Goal: Obtain resource: Download file/media

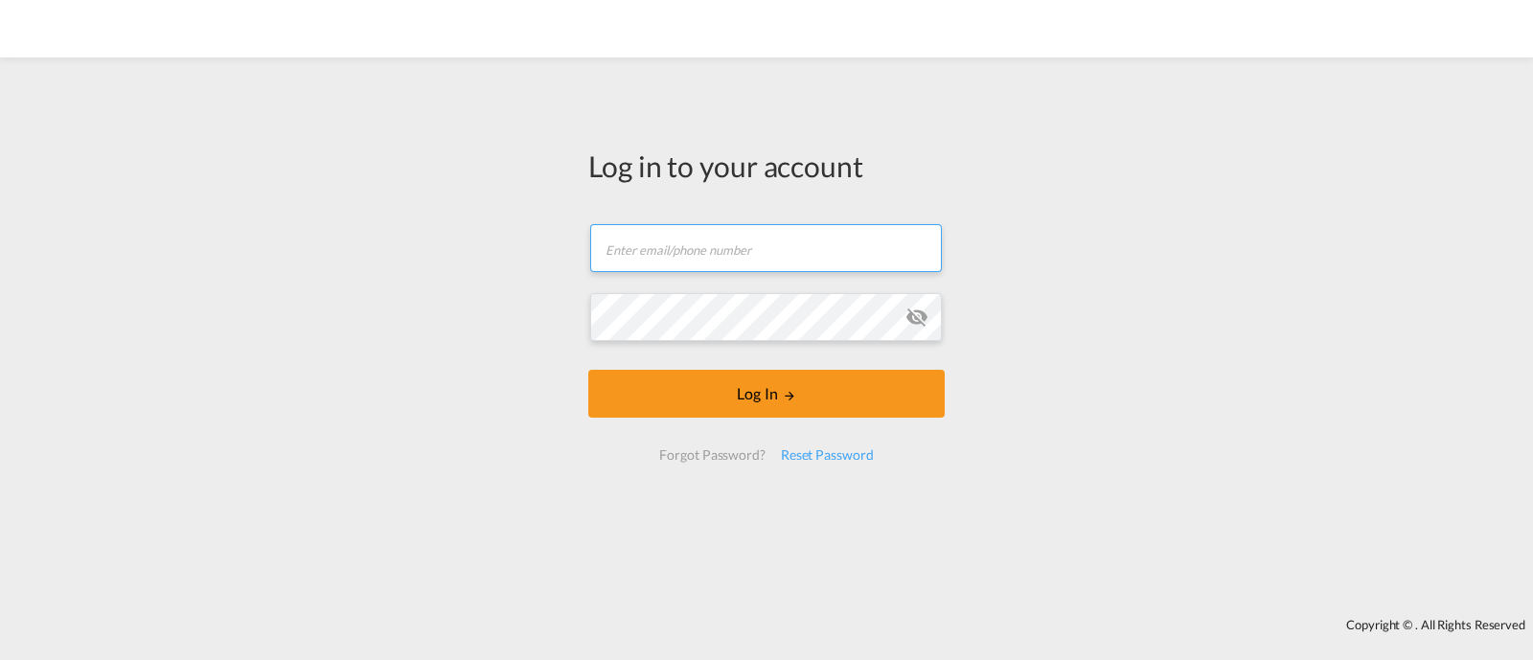
type input "[EMAIL_ADDRESS][DOMAIN_NAME]"
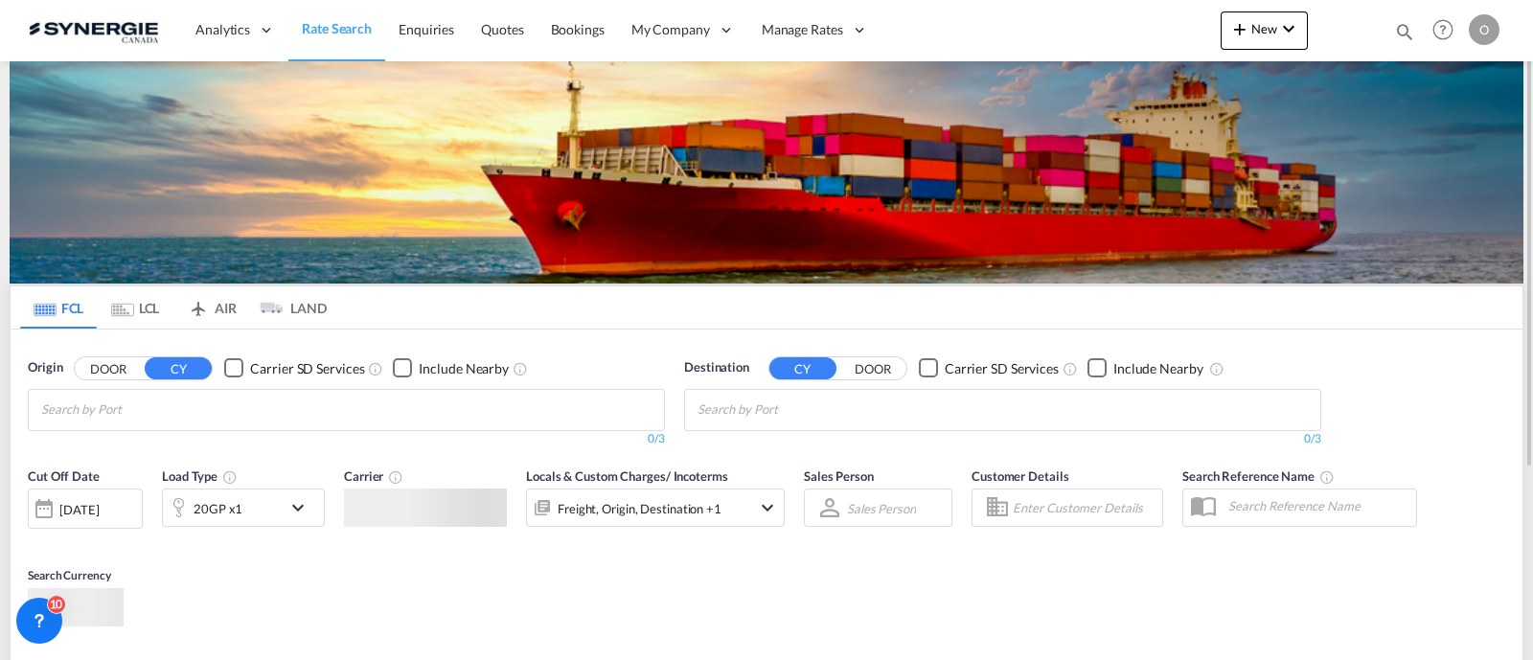
click at [1399, 28] on div "Bookings Quotes Enquiries Help Resources Product Release O My Profile Logout" at bounding box center [1444, 29] width 122 height 59
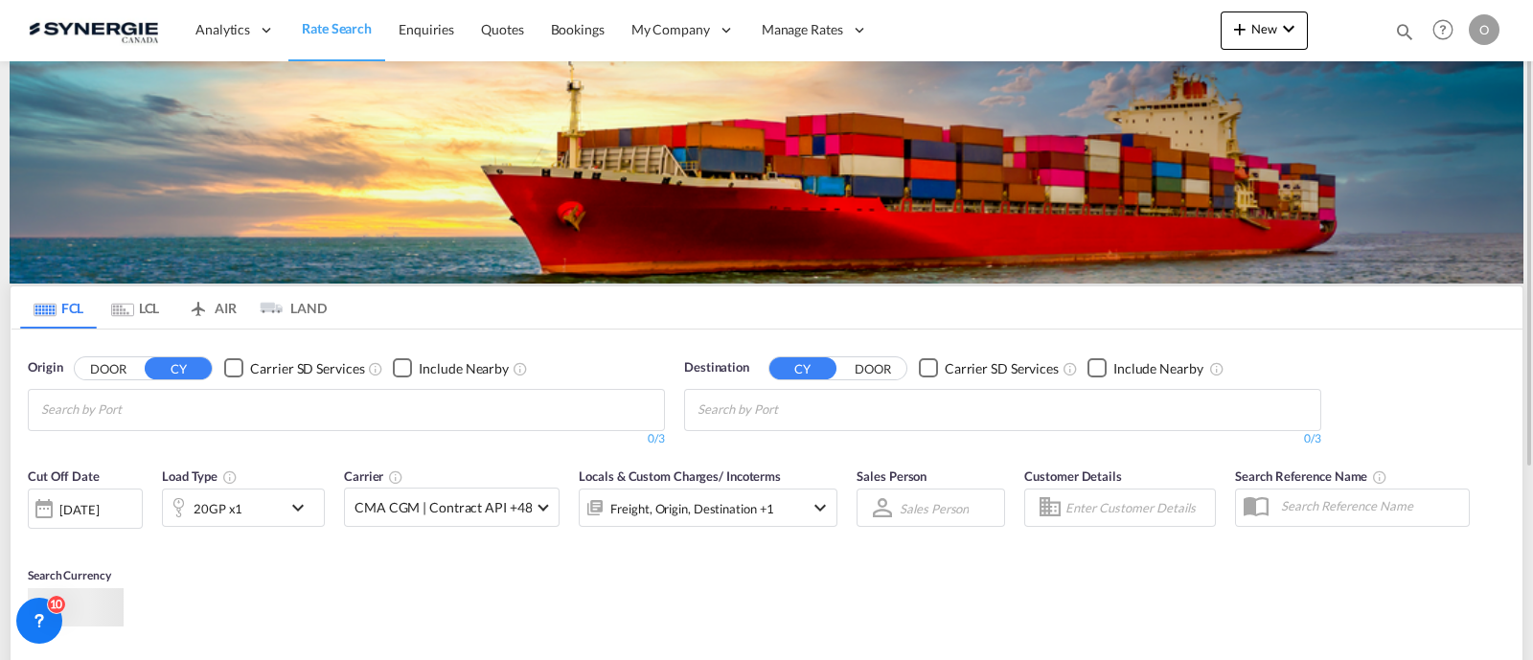
click at [1383, 31] on div "Bookings Quotes Enquiries Help Resources Product Release O My Profile Logout" at bounding box center [1444, 29] width 122 height 59
drag, startPoint x: 1411, startPoint y: 35, endPoint x: 1395, endPoint y: 35, distance: 16.3
click at [1411, 34] on md-icon "icon-magnify" at bounding box center [1404, 31] width 21 height 21
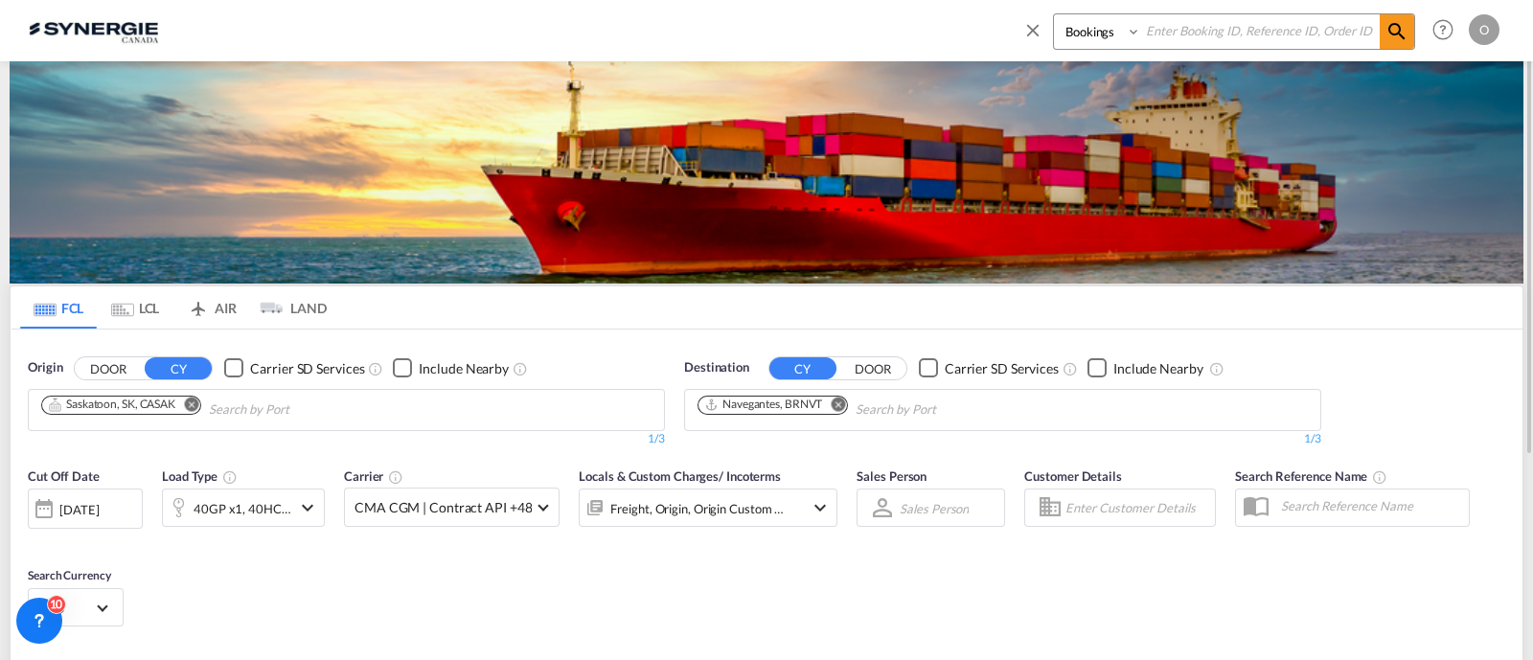
click at [1146, 34] on input at bounding box center [1260, 31] width 239 height 34
click at [1122, 40] on select "Bookings Quotes Enquiries" at bounding box center [1099, 31] width 91 height 34
select select "Quotes"
click at [1054, 14] on select "Bookings Quotes Enquiries" at bounding box center [1099, 31] width 91 height 34
click at [1208, 40] on input at bounding box center [1260, 31] width 239 height 34
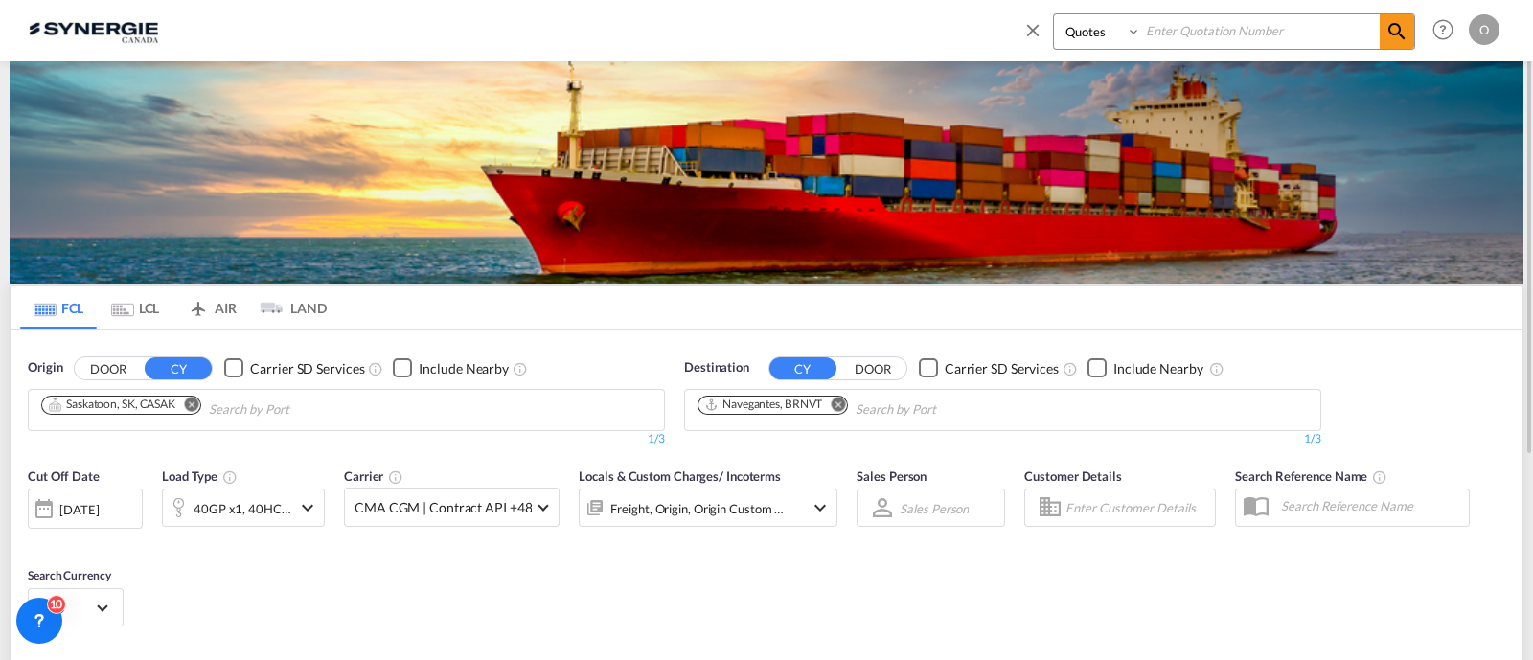
paste input "SYC000014585"
click at [1401, 26] on md-icon "icon-magnify" at bounding box center [1396, 31] width 23 height 23
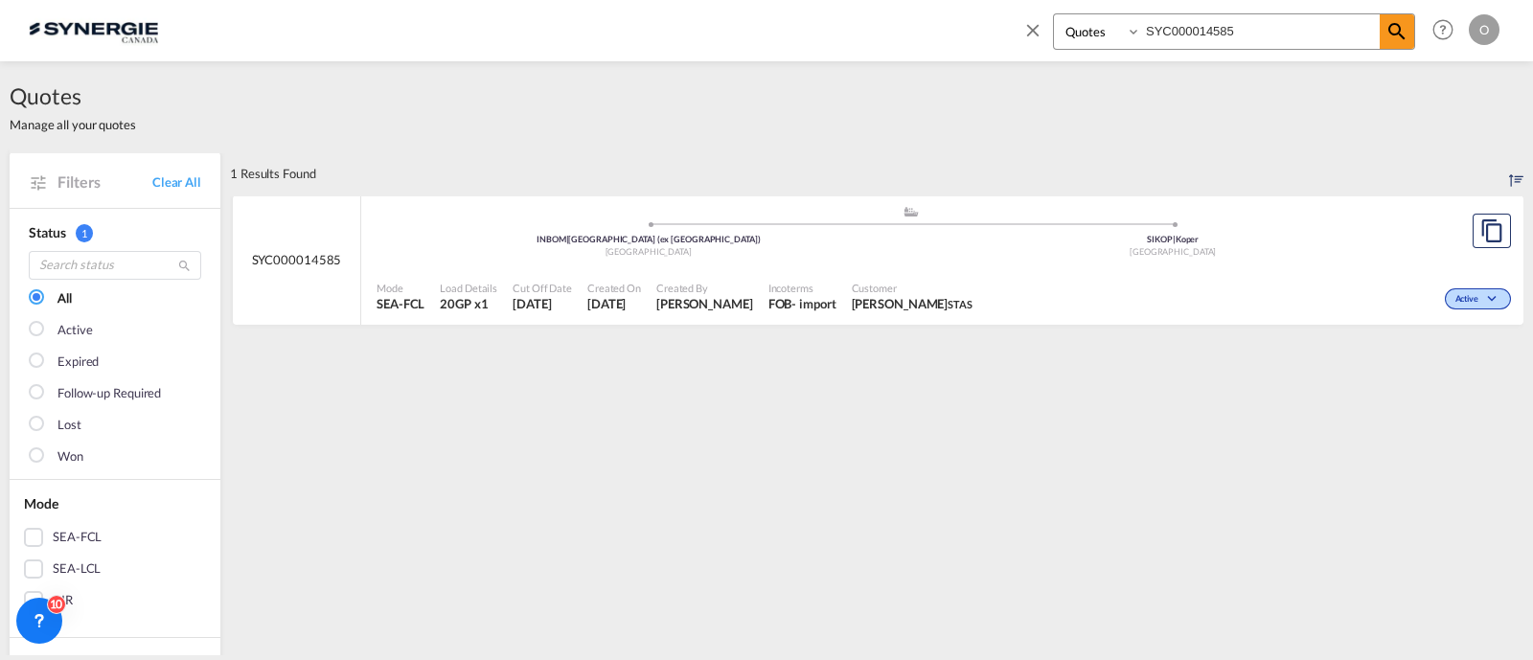
click at [929, 232] on ul ".a{fill:#aaa8ad;} .a{fill:#aaa8ad;} INBOM | [GEOGRAPHIC_DATA] (ex [GEOGRAPHIC_D…" at bounding box center [910, 229] width 1049 height 10
click at [1208, 34] on input "SYC000014585" at bounding box center [1260, 31] width 239 height 34
paste input "3069"
type input "SYC000013069"
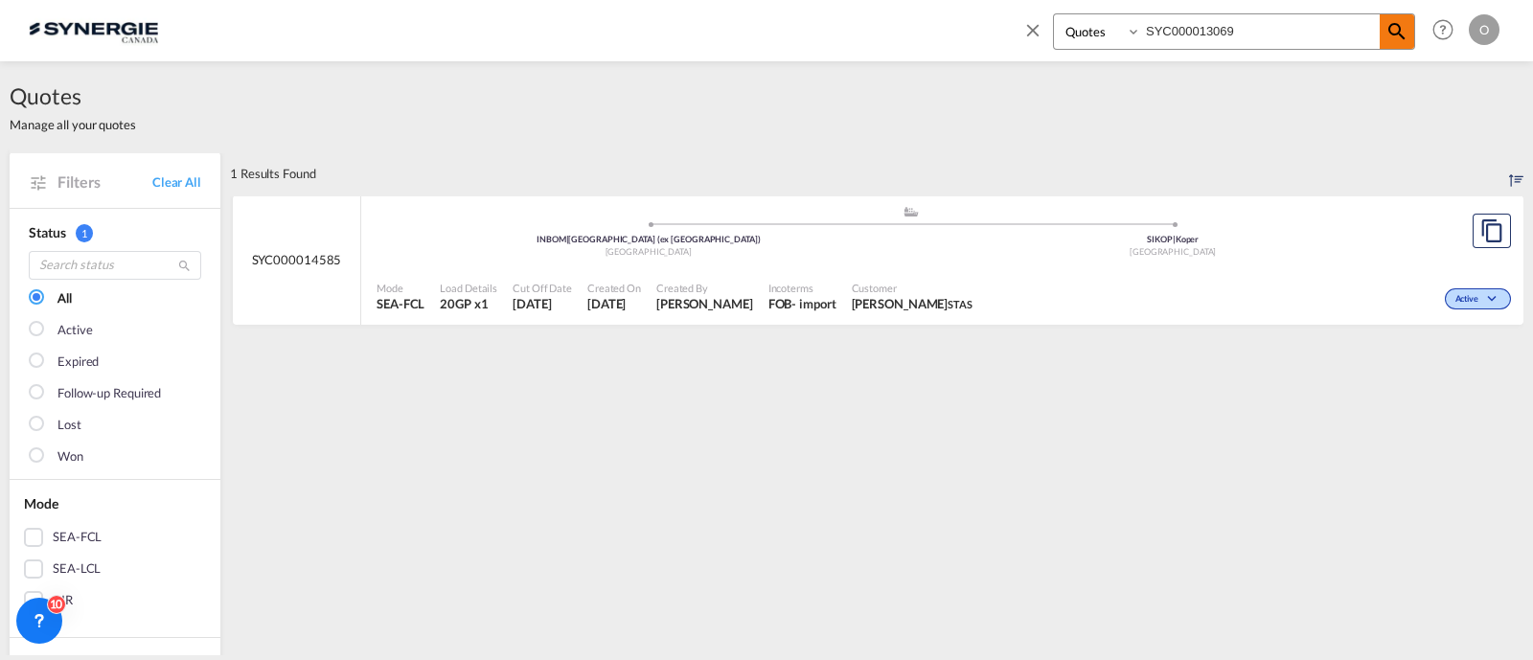
click at [1408, 24] on md-icon "icon-magnify" at bounding box center [1396, 31] width 23 height 23
click at [822, 316] on div "Incoterms EXW - export" at bounding box center [804, 297] width 87 height 48
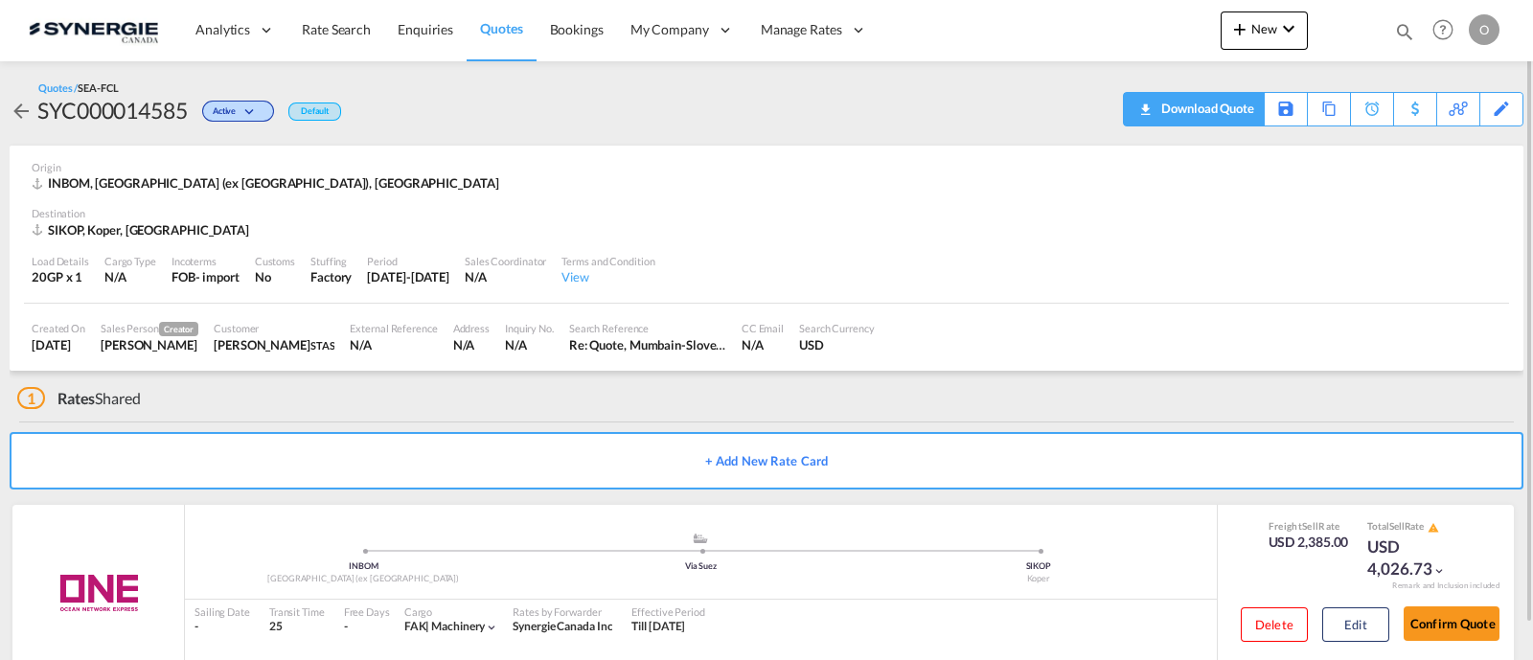
click at [1208, 104] on div "Download Quote" at bounding box center [1205, 108] width 98 height 31
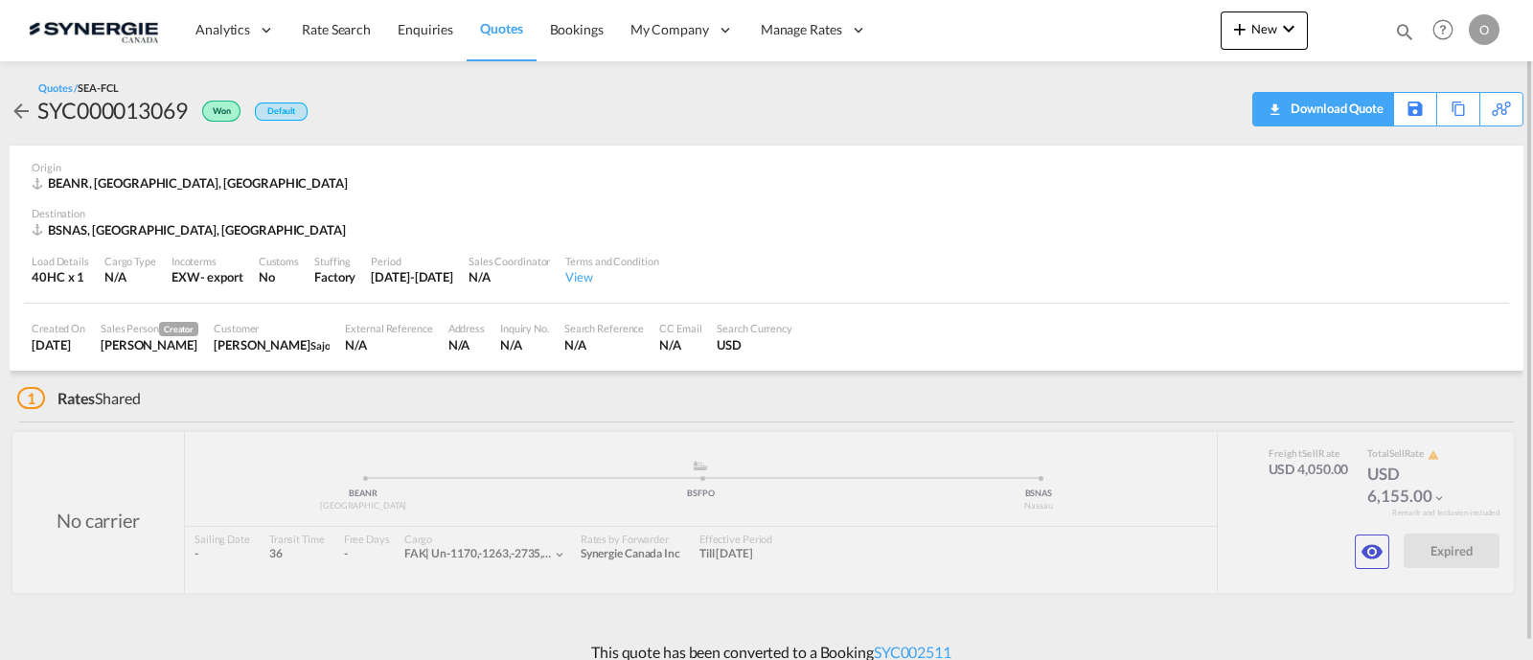
click at [1351, 100] on div "Download Quote" at bounding box center [1335, 108] width 98 height 31
